Goal: Task Accomplishment & Management: Manage account settings

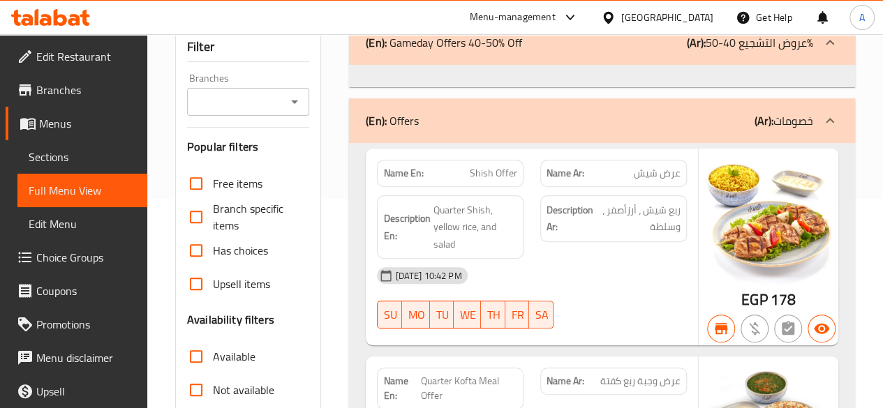
scroll to position [209, 0]
click at [71, 126] on span "Menus" at bounding box center [87, 123] width 97 height 17
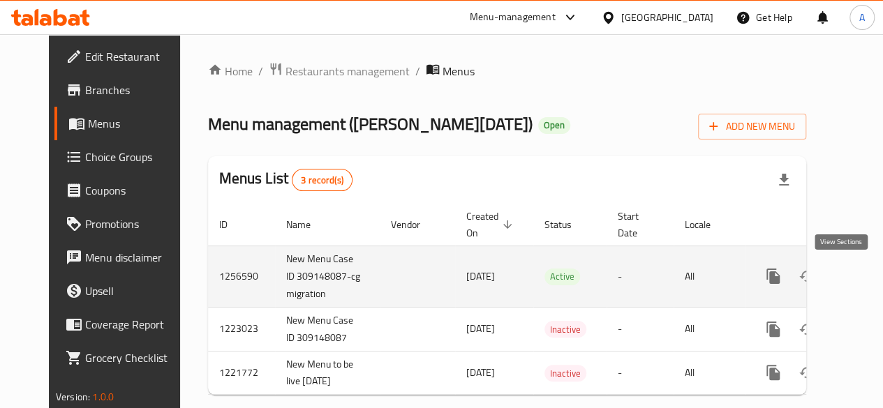
click at [857, 285] on link "enhanced table" at bounding box center [873, 276] width 33 height 33
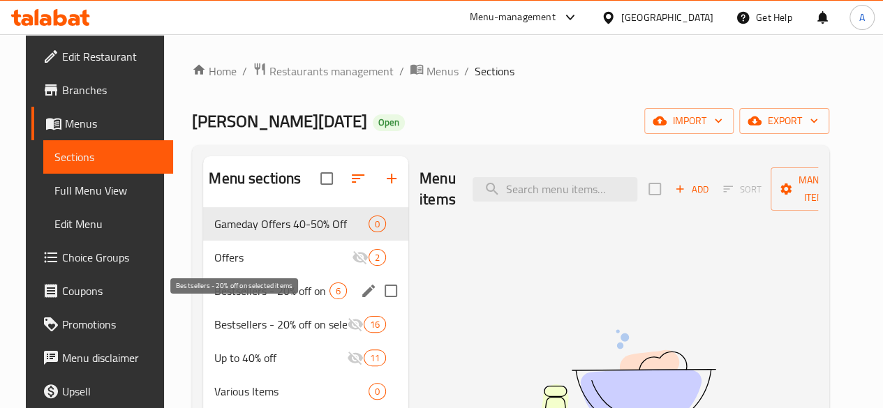
click at [246, 299] on span "Bestsellers - 20% off on selected items" at bounding box center [271, 291] width 115 height 17
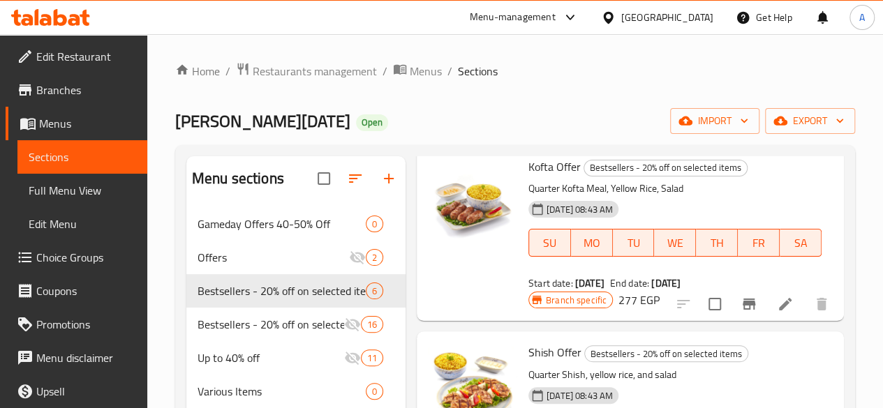
scroll to position [140, 0]
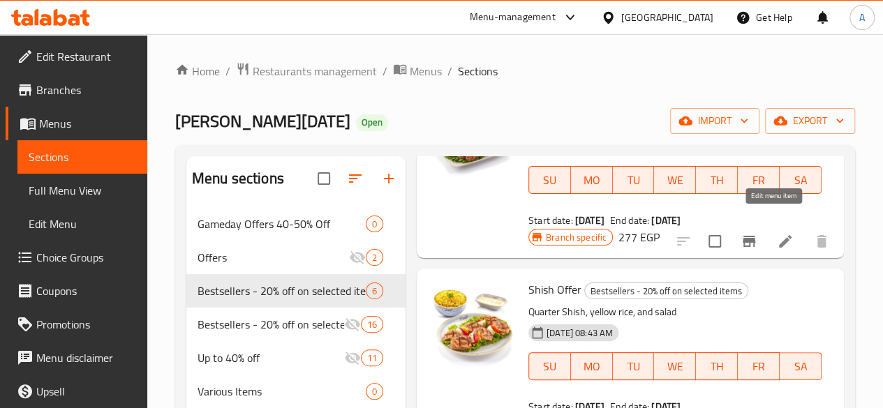
click at [777, 233] on icon at bounding box center [785, 241] width 17 height 17
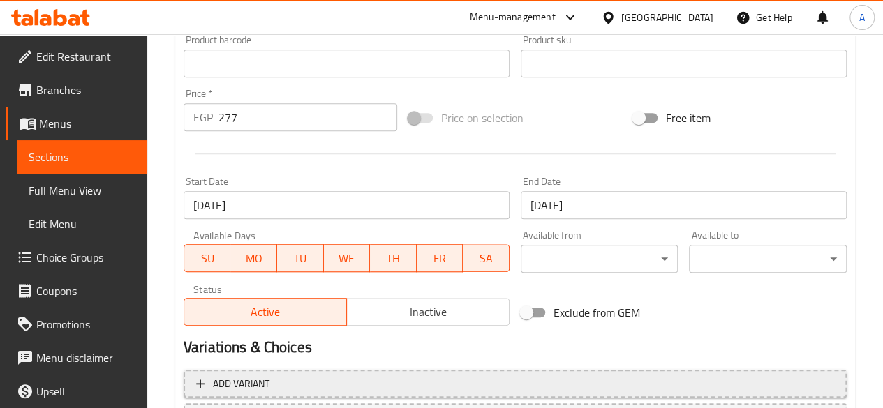
scroll to position [558, 0]
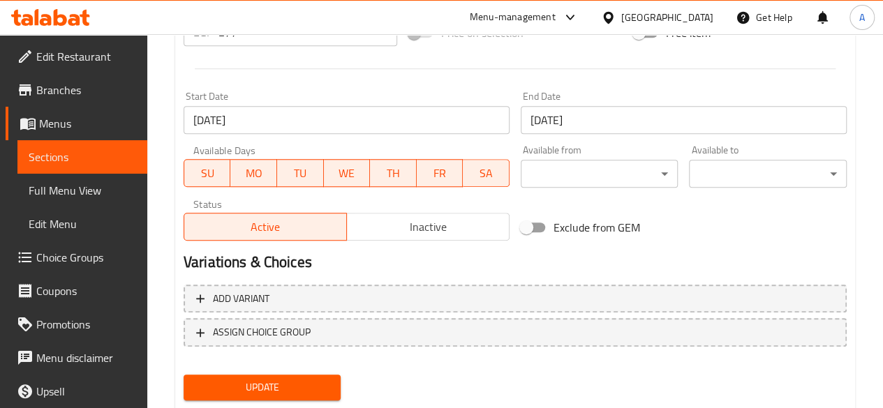
click at [535, 224] on input "Exclude from GEM" at bounding box center [526, 227] width 80 height 27
checkbox input "true"
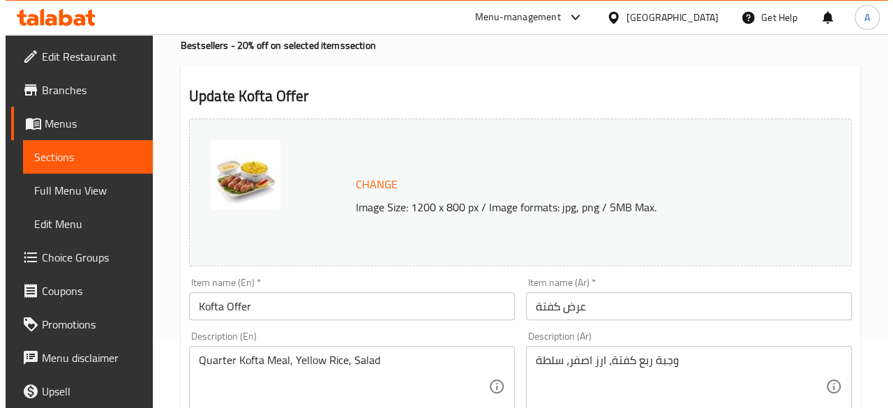
scroll to position [0, 0]
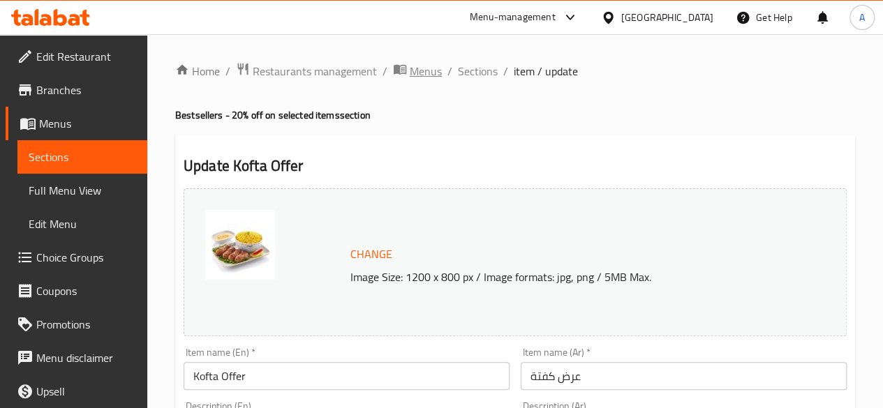
click at [424, 74] on span "Menus" at bounding box center [426, 71] width 32 height 17
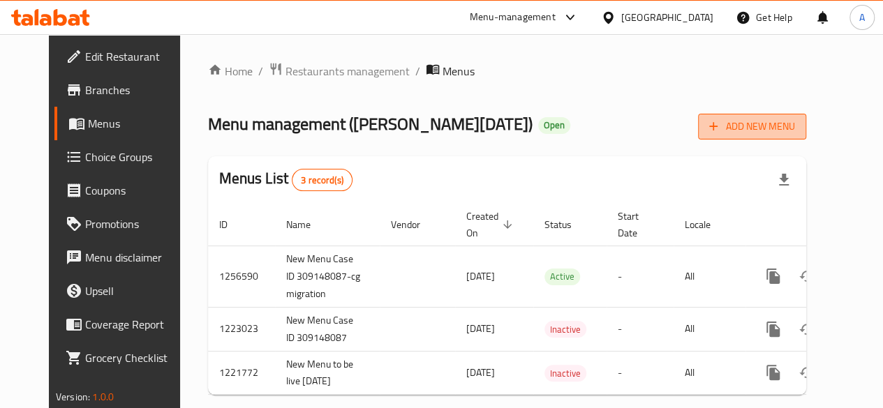
click at [795, 131] on span "Add New Menu" at bounding box center [752, 126] width 86 height 17
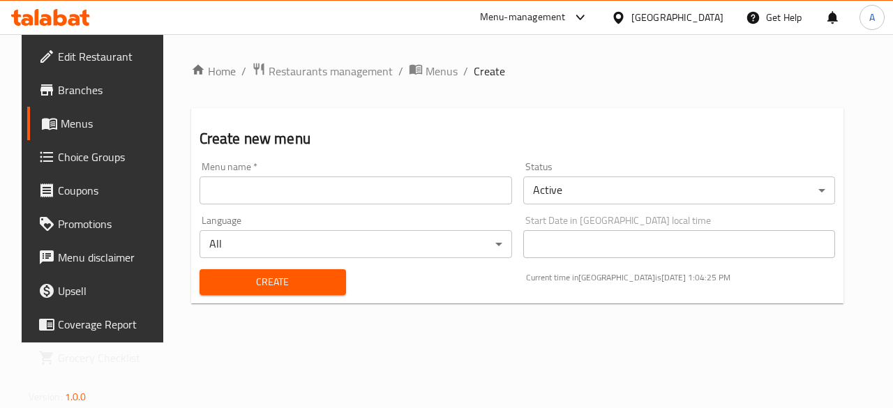
click at [586, 196] on body "​ Menu-management [GEOGRAPHIC_DATA] Get Help A Edit Restaurant Branches Menus C…" at bounding box center [446, 221] width 893 height 374
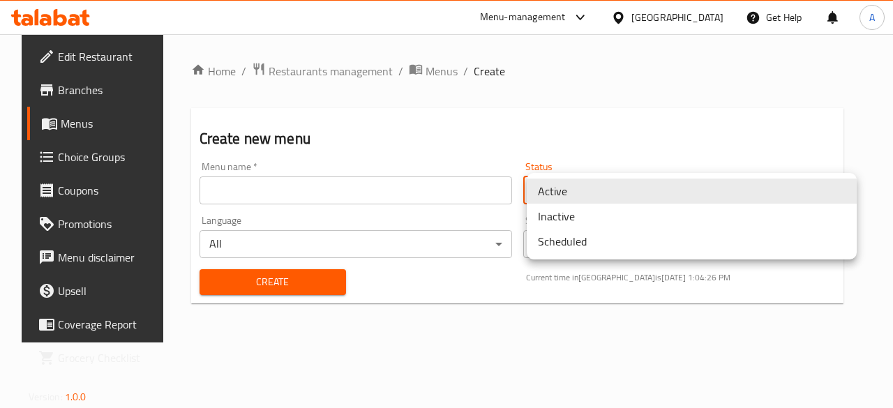
click at [579, 248] on li "Scheduled" at bounding box center [692, 241] width 330 height 25
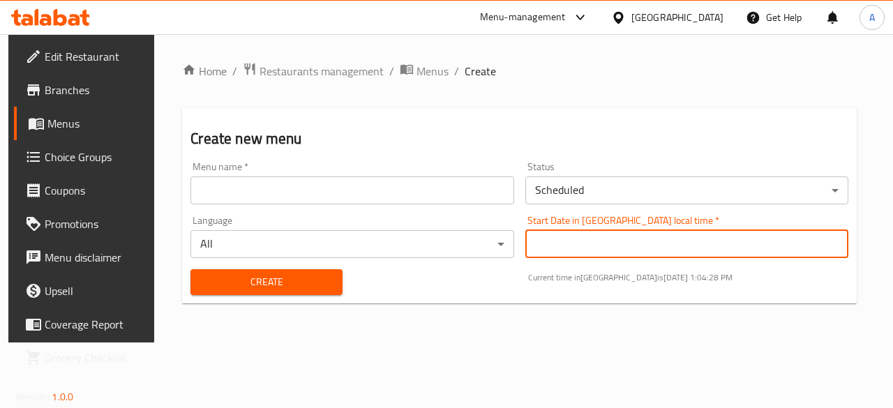
click at [631, 244] on input "Start Date in [GEOGRAPHIC_DATA] local time   *" at bounding box center [687, 244] width 323 height 28
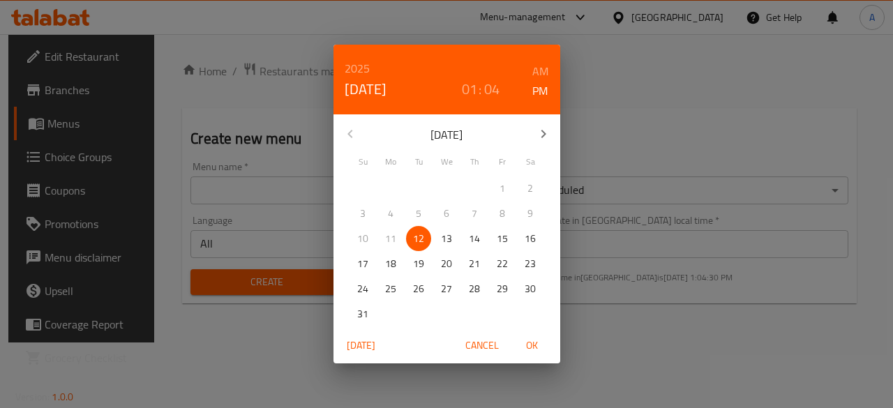
click at [535, 129] on icon "button" at bounding box center [543, 134] width 17 height 17
click at [394, 188] on span "1" at bounding box center [390, 188] width 25 height 17
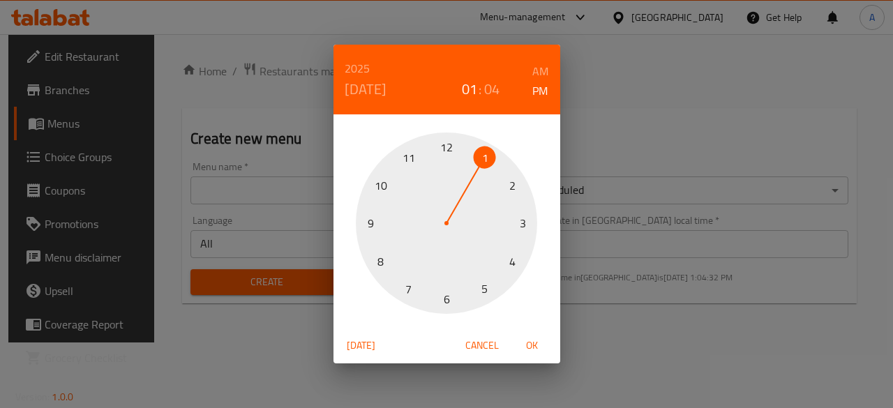
click at [667, 308] on div "[DATE] 01 : 04 AM PM 1 2 3 4 5 6 7 8 9 10 11 12 [DATE] Cancel OK" at bounding box center [446, 204] width 893 height 408
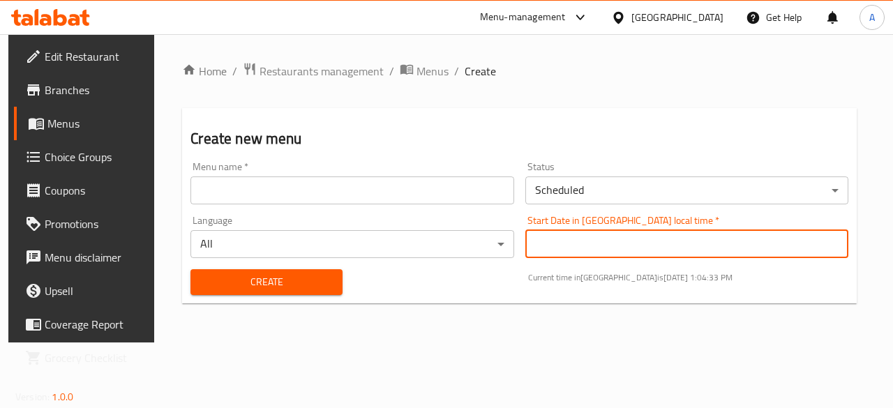
click at [568, 244] on input "Start Date in [GEOGRAPHIC_DATA] local time   *" at bounding box center [687, 244] width 323 height 28
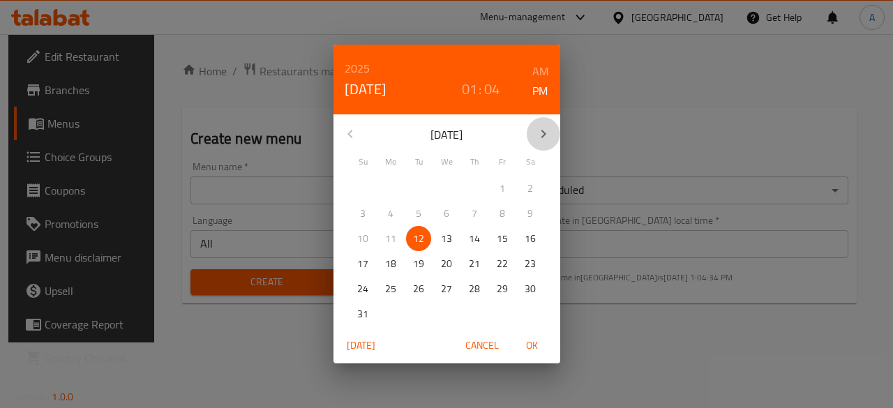
click at [543, 132] on icon "button" at bounding box center [543, 134] width 5 height 8
click at [391, 184] on p "1" at bounding box center [391, 188] width 6 height 17
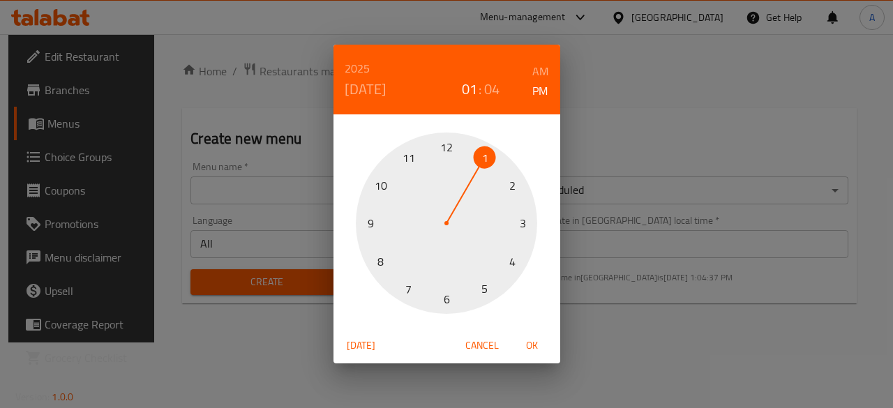
click at [537, 344] on span "OK" at bounding box center [532, 345] width 33 height 17
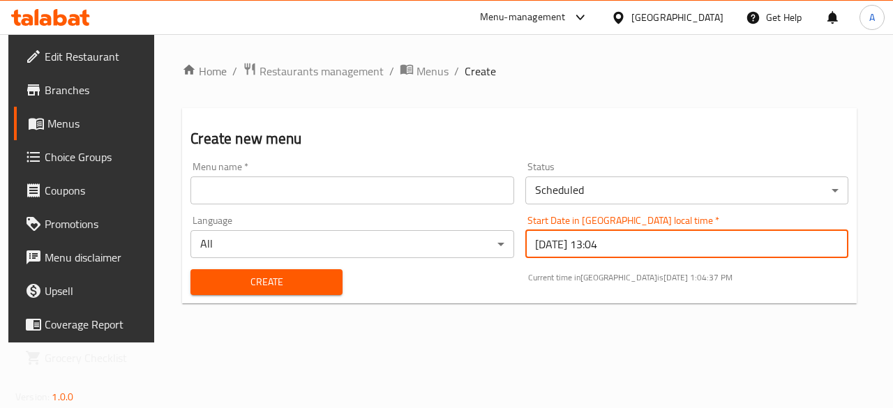
type input "[DATE] 13:04"
